Goal: Task Accomplishment & Management: Manage account settings

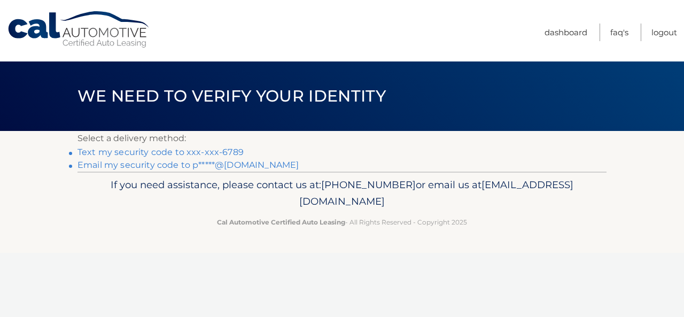
click at [134, 151] on link "Text my security code to xxx-xxx-6789" at bounding box center [161, 152] width 166 height 10
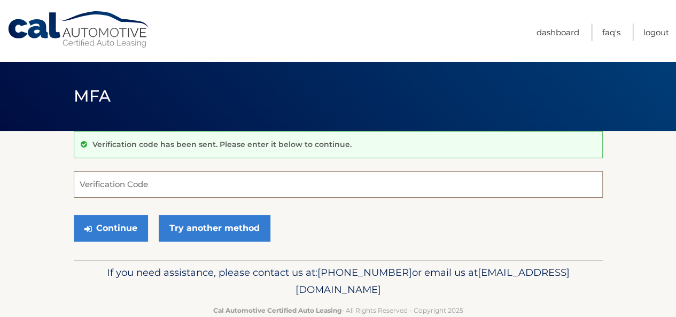
click at [149, 181] on input "Verification Code" at bounding box center [338, 184] width 529 height 27
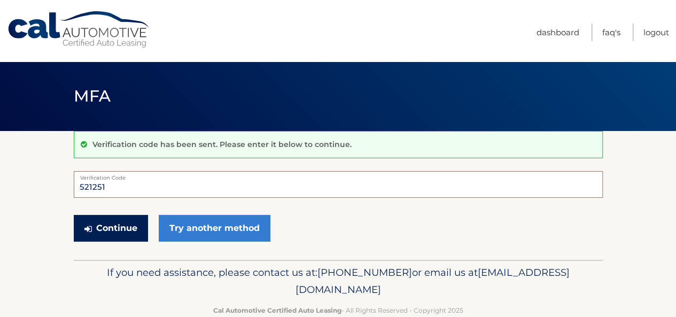
type input "521251"
click at [126, 224] on button "Continue" at bounding box center [111, 228] width 74 height 27
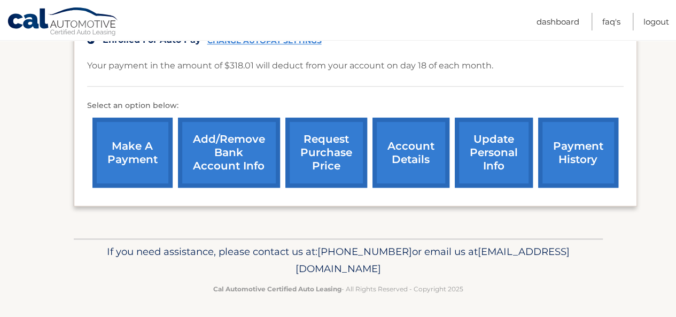
scroll to position [355, 0]
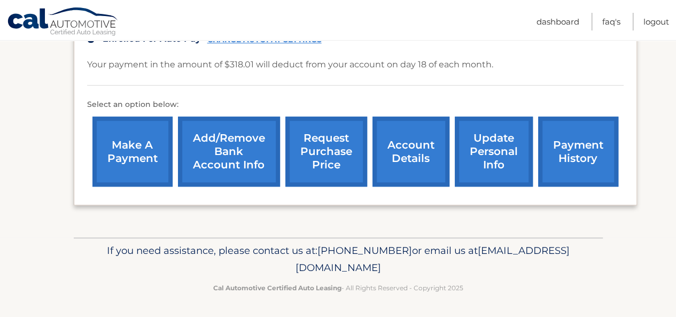
click at [508, 150] on link "update personal info" at bounding box center [494, 152] width 78 height 70
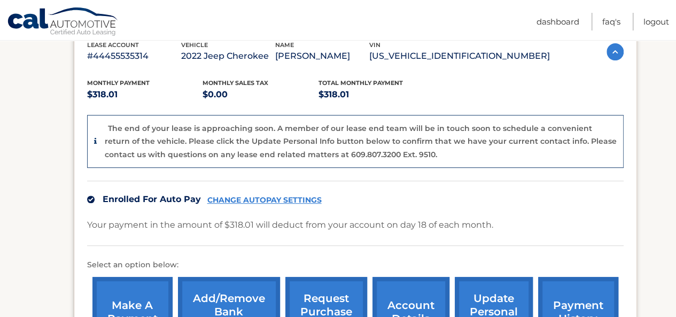
scroll to position [141, 0]
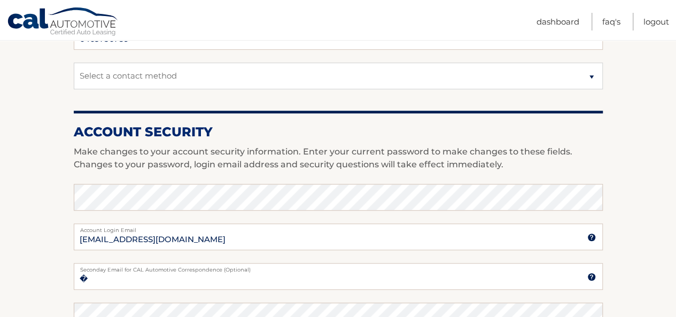
scroll to position [481, 0]
